Goal: Transaction & Acquisition: Purchase product/service

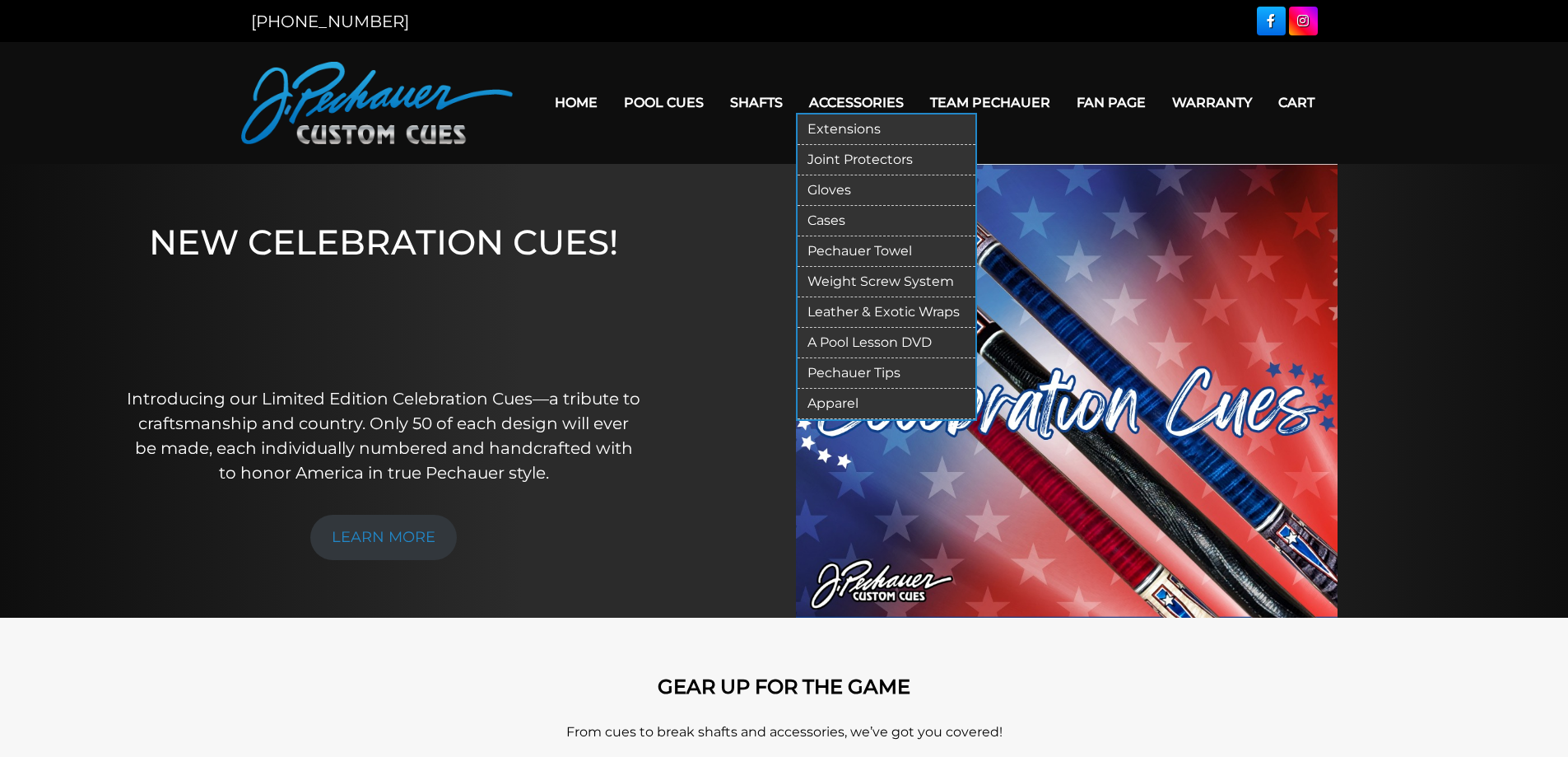
click at [834, 191] on link "Gloves" at bounding box center [886, 191] width 178 height 30
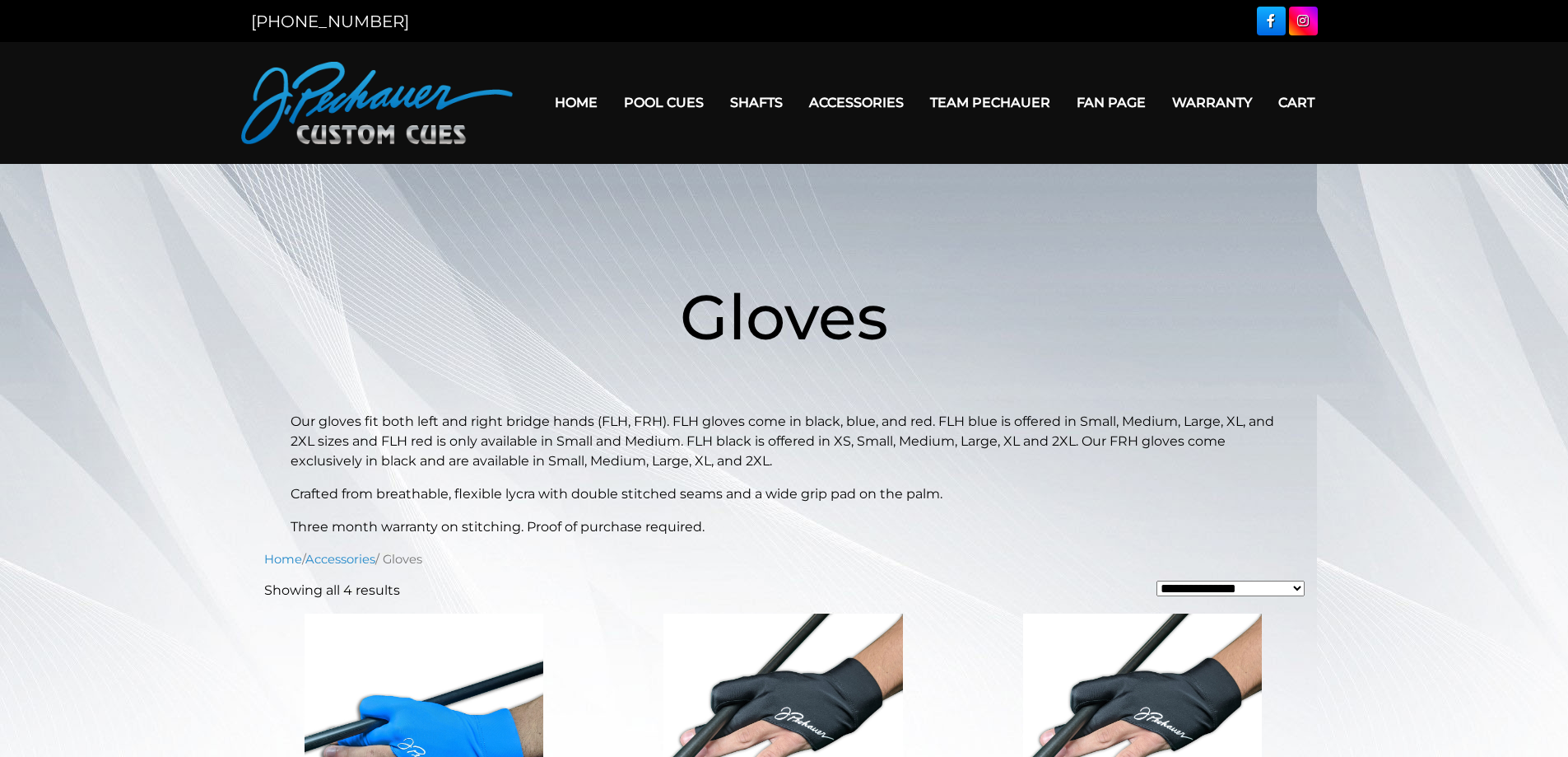
click at [828, 185] on main "**********" at bounding box center [784, 757] width 1568 height 1187
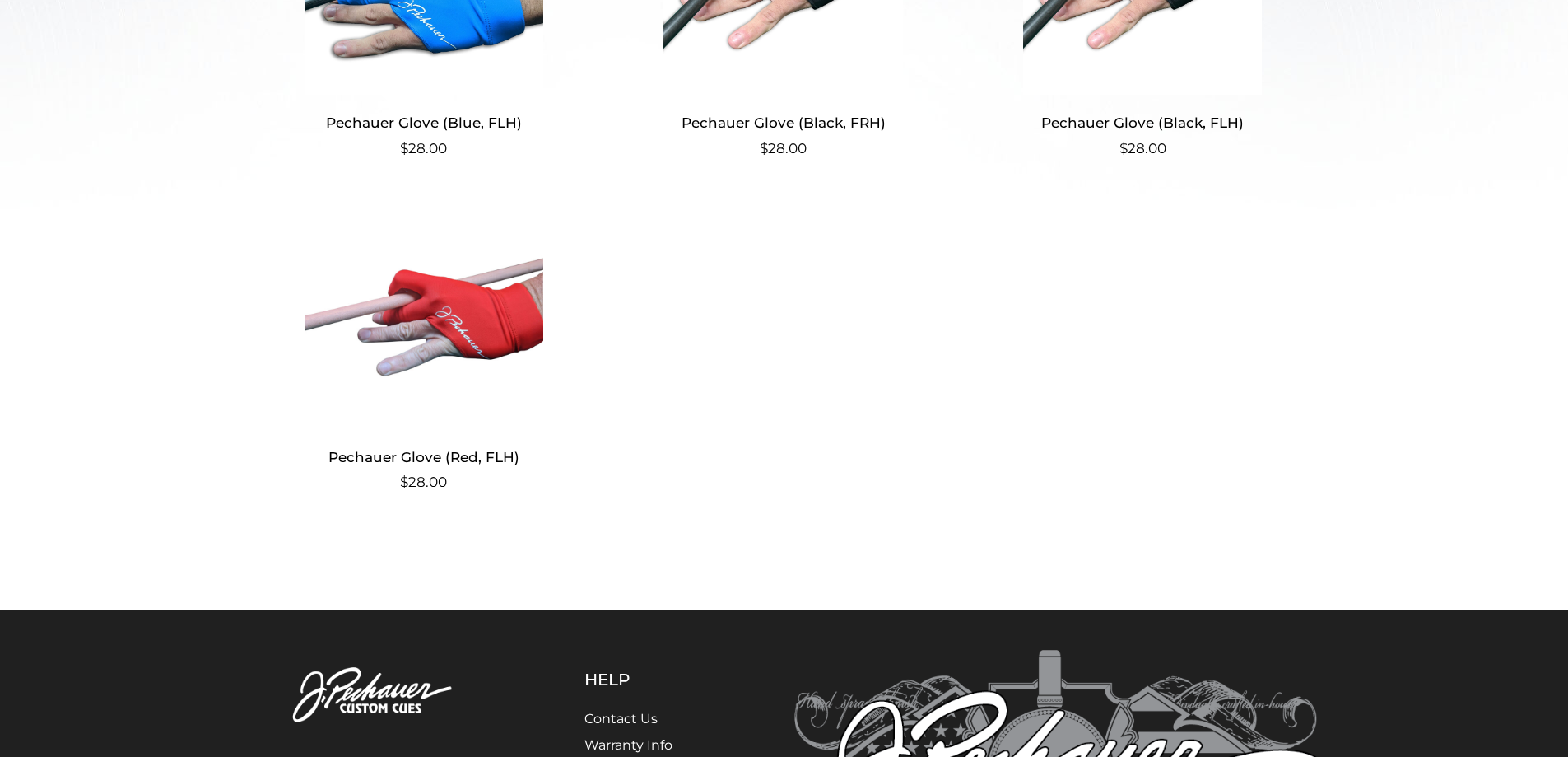
scroll to position [743, 0]
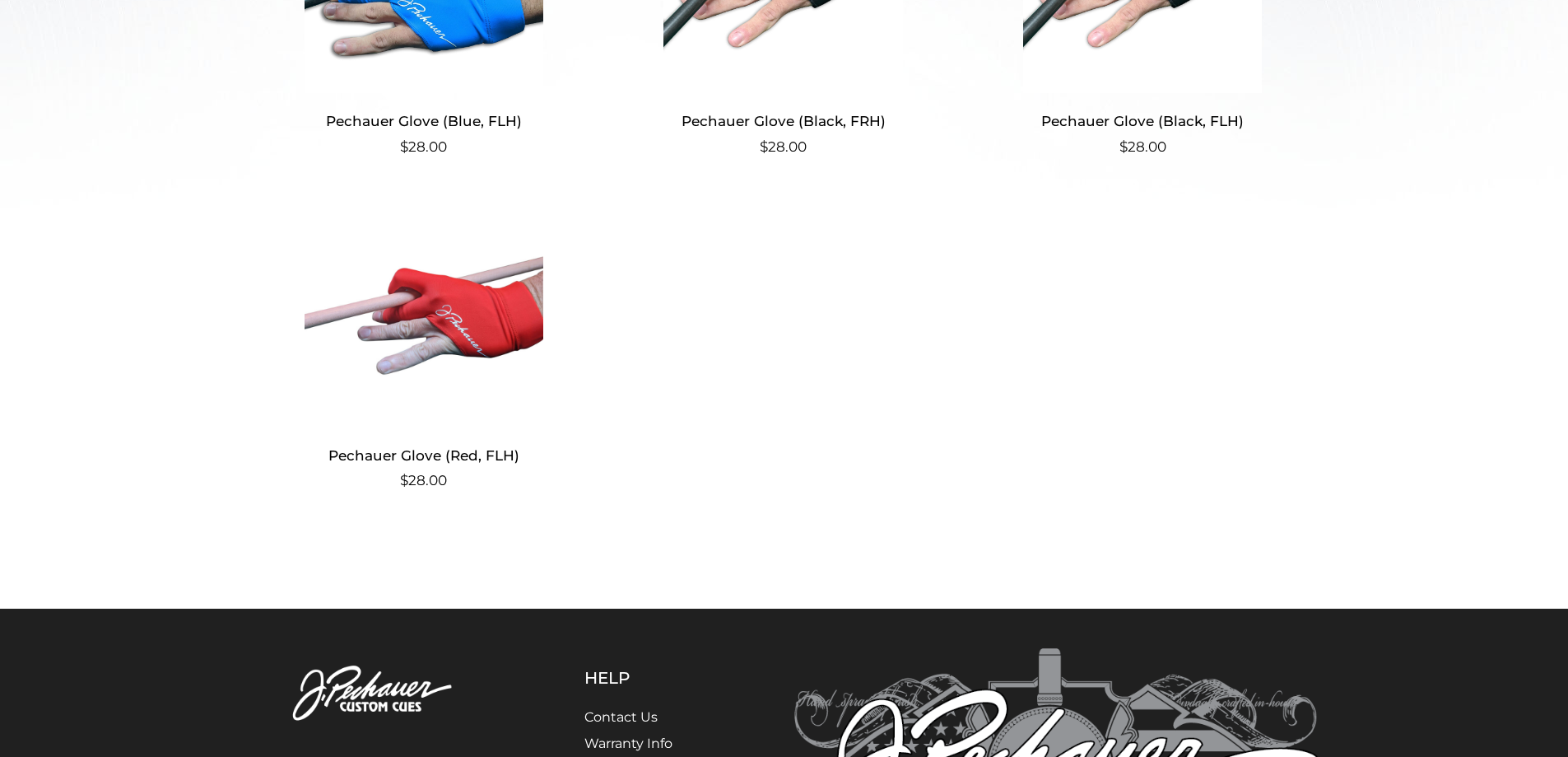
click at [464, 311] on img at bounding box center [424, 315] width 321 height 222
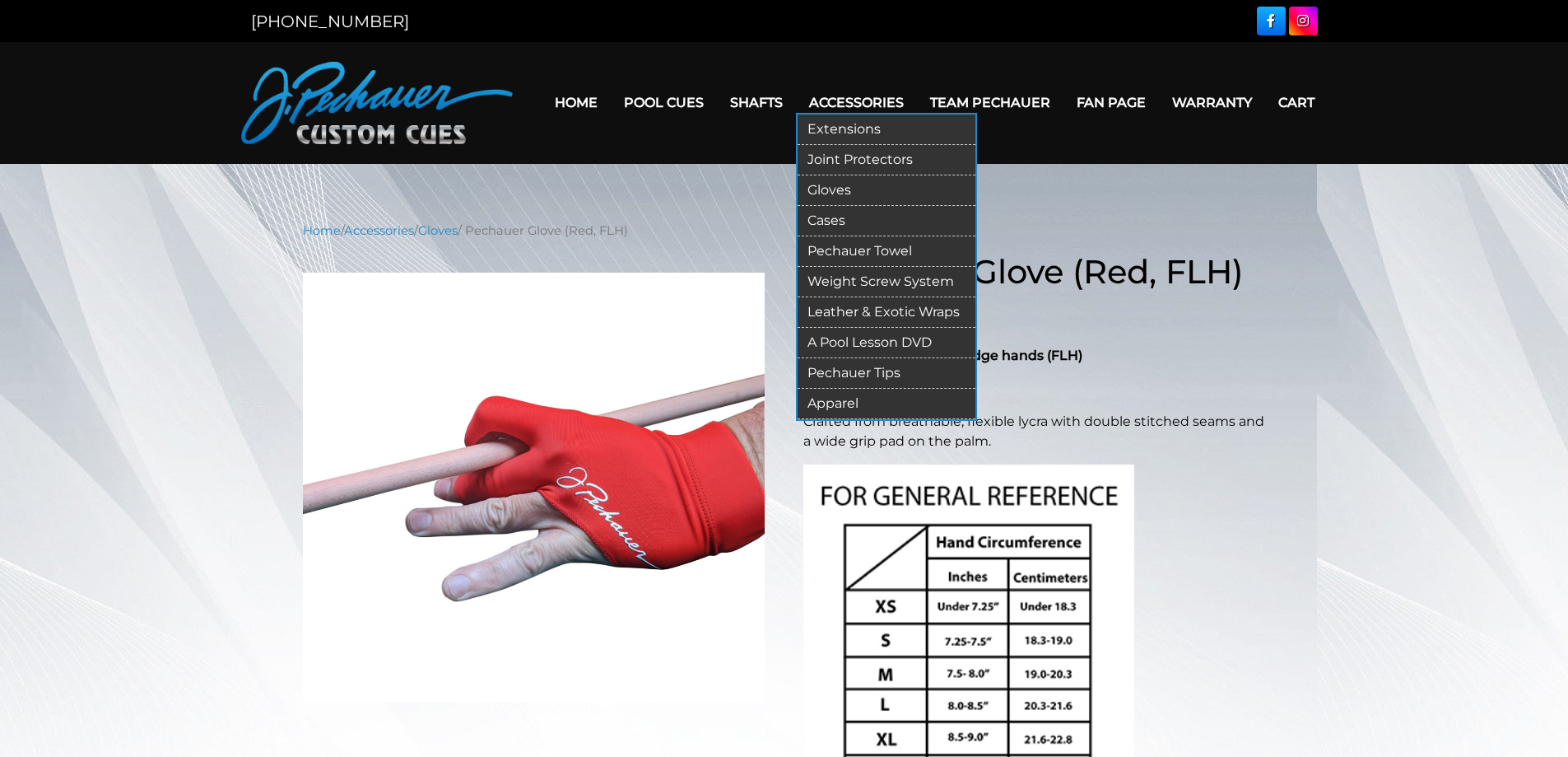
click at [845, 250] on link "Pechauer Towel" at bounding box center [886, 251] width 178 height 30
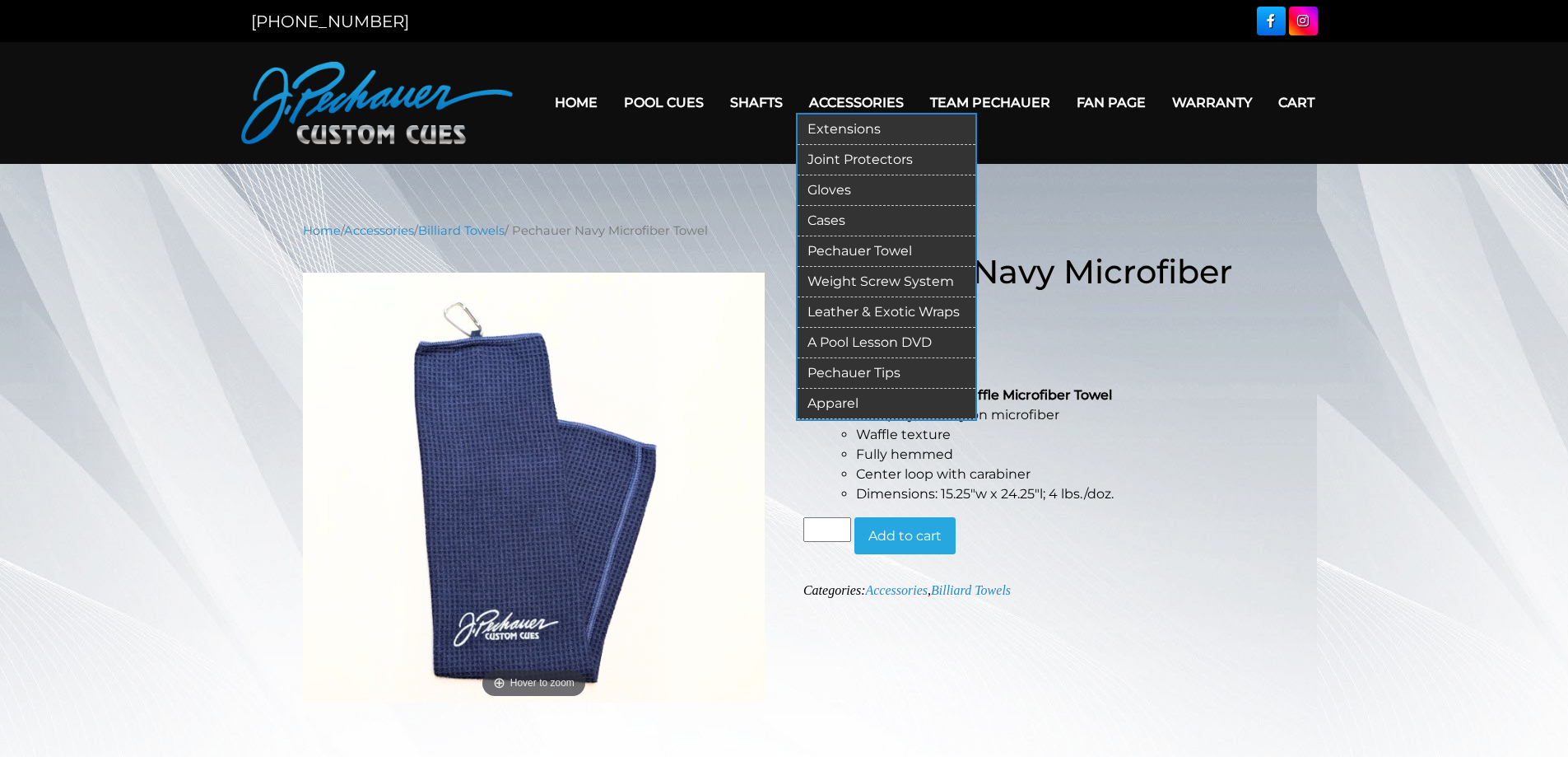
click at [849, 403] on link "Apparel" at bounding box center [886, 404] width 178 height 30
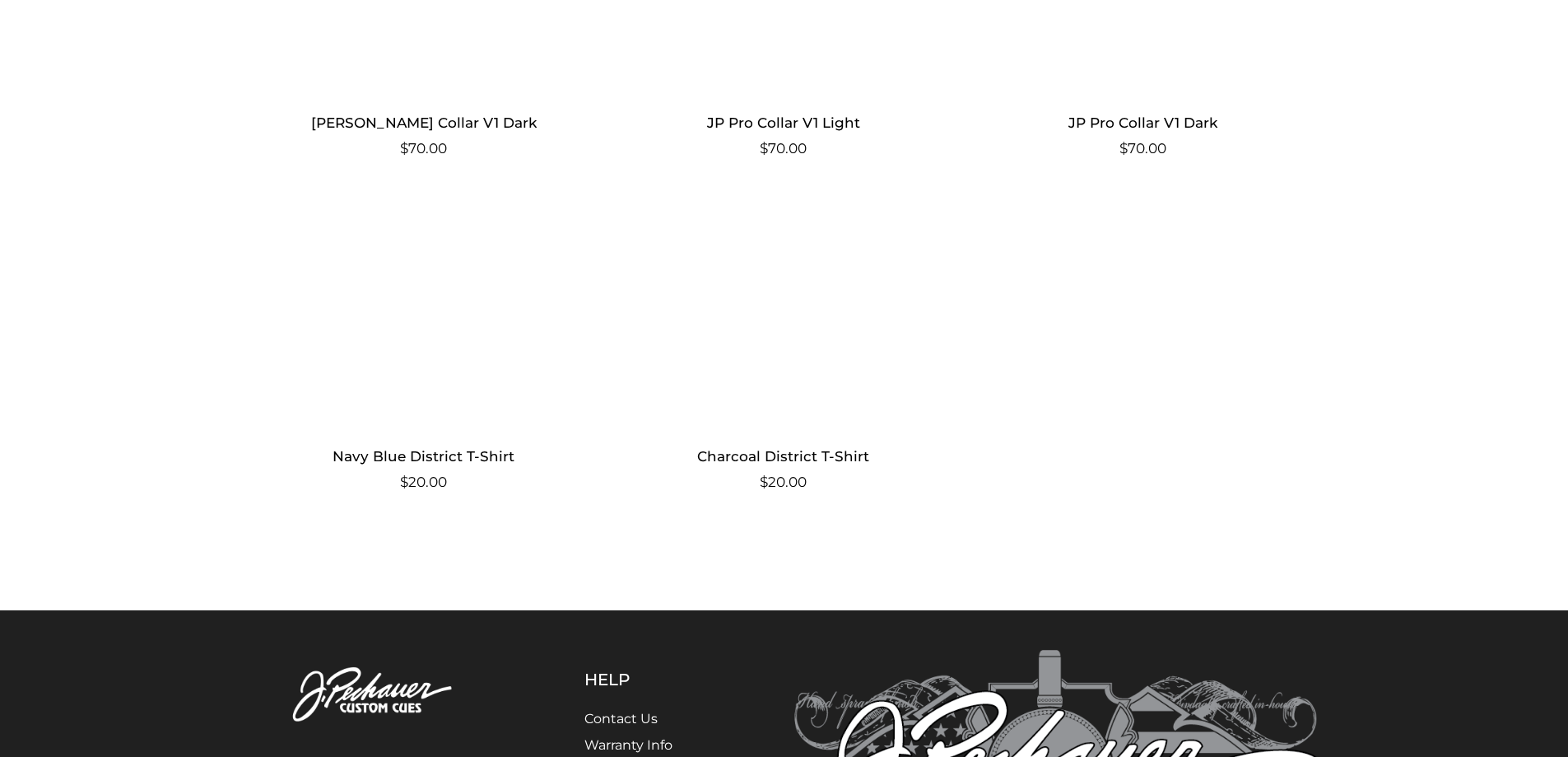
scroll to position [1595, 0]
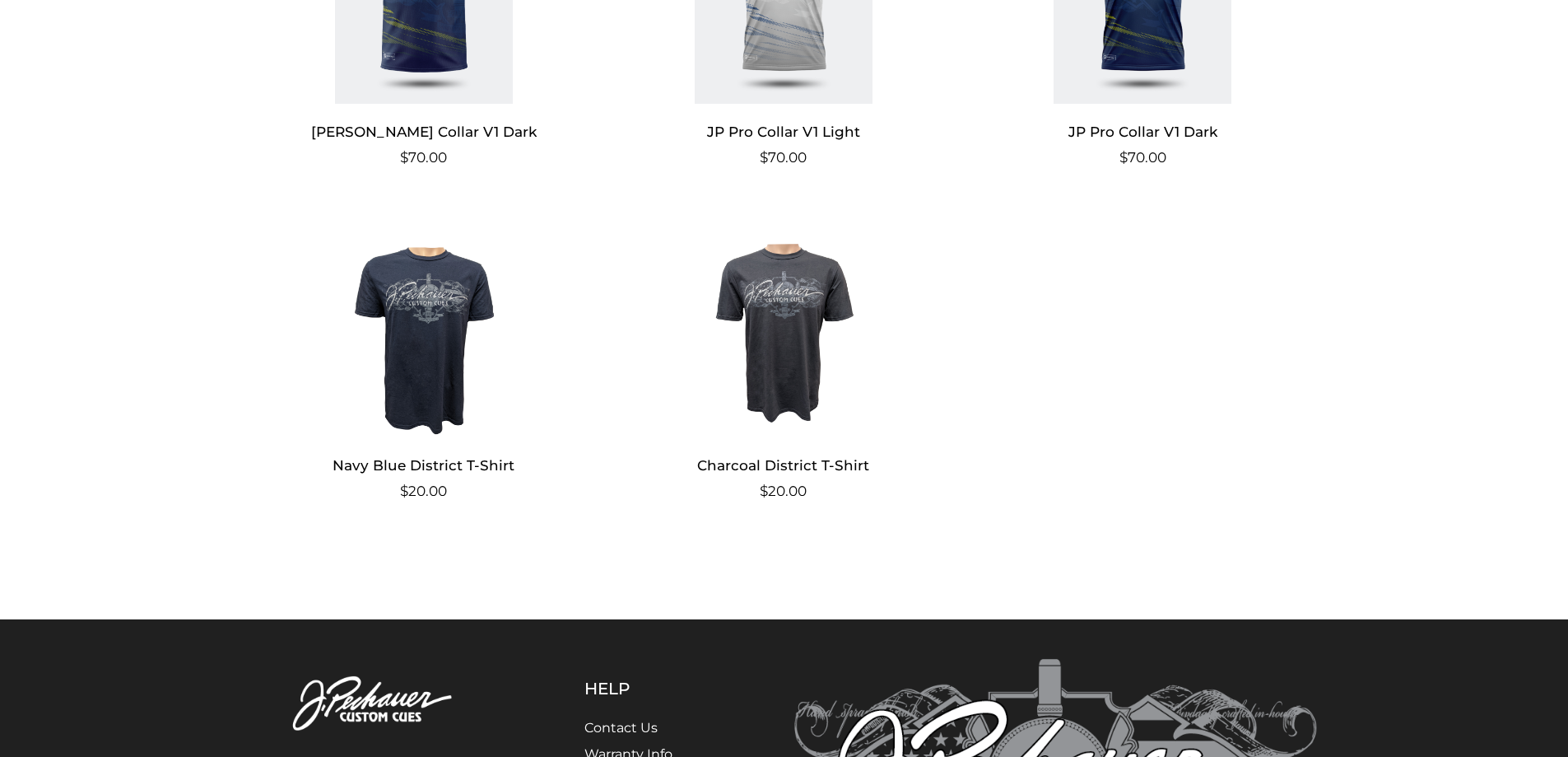
click at [800, 303] on img at bounding box center [784, 326] width 321 height 222
